Goal: Task Accomplishment & Management: Manage account settings

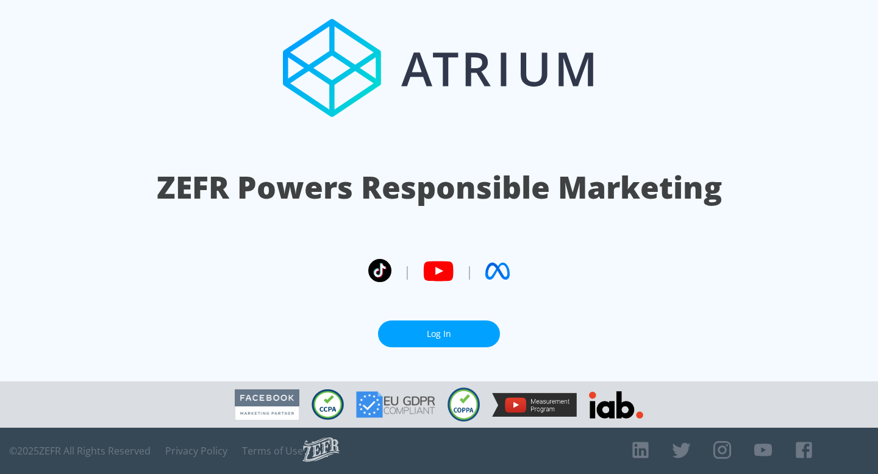
click at [415, 331] on link "Log In" at bounding box center [439, 334] width 122 height 27
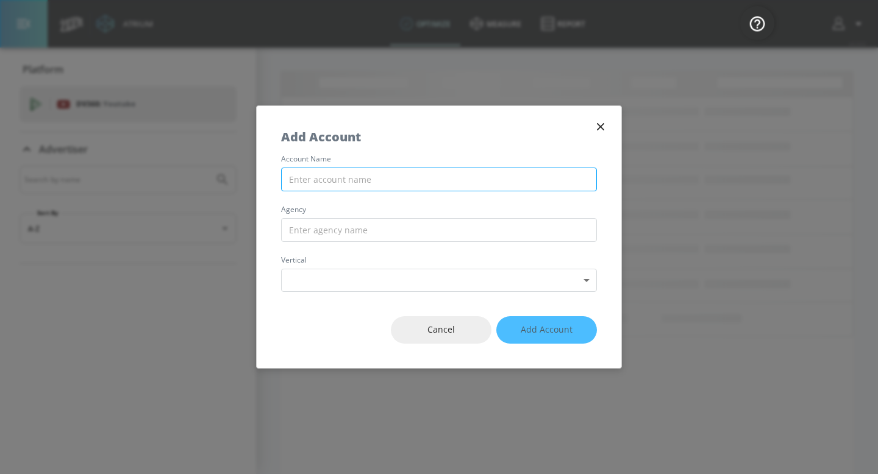
click at [354, 188] on input "text" at bounding box center [439, 180] width 316 height 24
click at [365, 217] on div "account name agency vertical Select Vertical ​" at bounding box center [439, 223] width 365 height 137
click at [526, 323] on div "Cancel Add Account" at bounding box center [439, 330] width 365 height 76
click at [600, 130] on icon "button" at bounding box center [600, 126] width 13 height 13
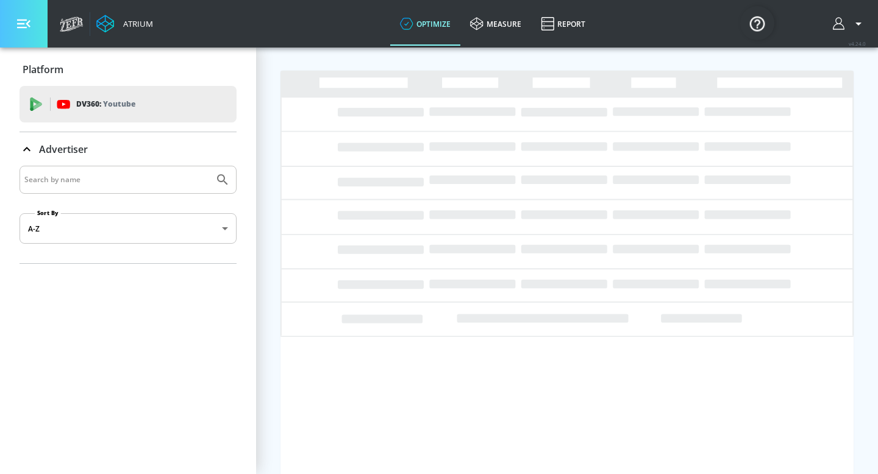
click at [32, 21] on button "button" at bounding box center [24, 24] width 48 height 48
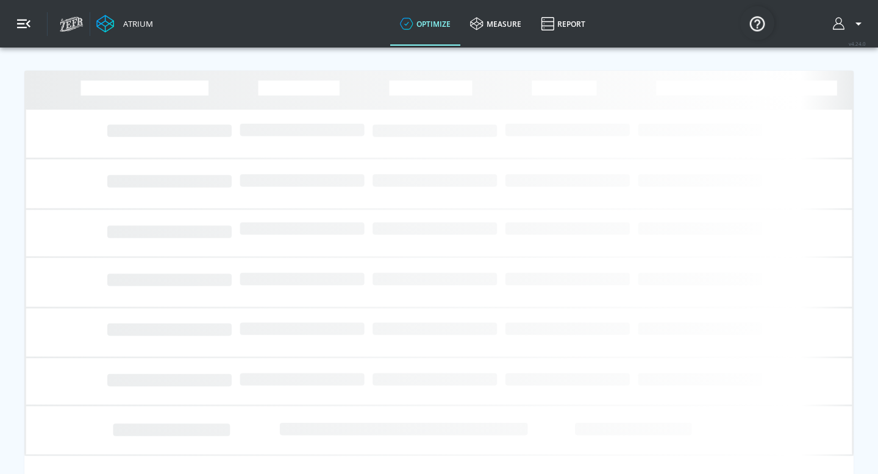
click at [32, 24] on button "button" at bounding box center [24, 24] width 48 height 48
